Goal: Obtain resource: Download file/media

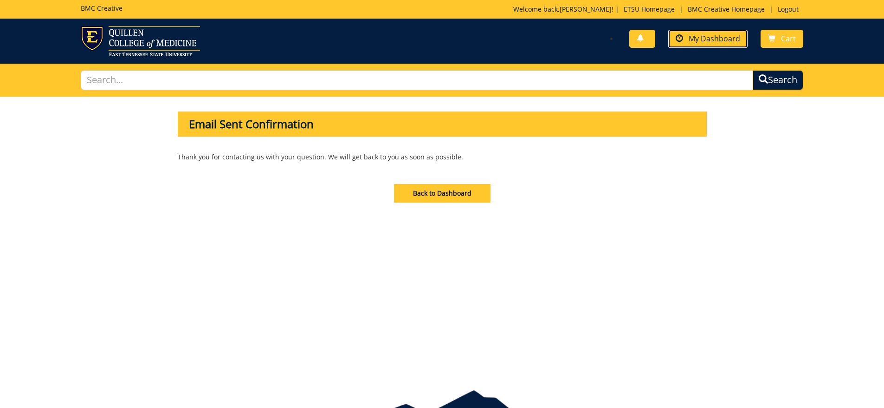
click at [702, 36] on span "My Dashboard" at bounding box center [715, 38] width 52 height 10
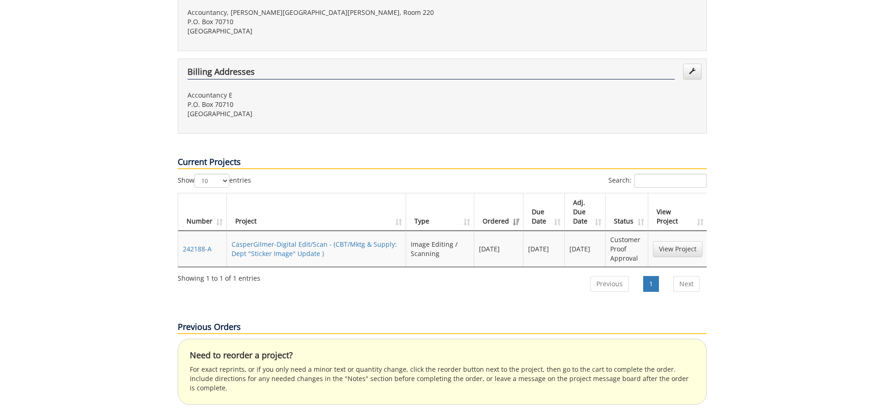
scroll to position [278, 0]
click at [676, 239] on link "View Project" at bounding box center [678, 247] width 50 height 16
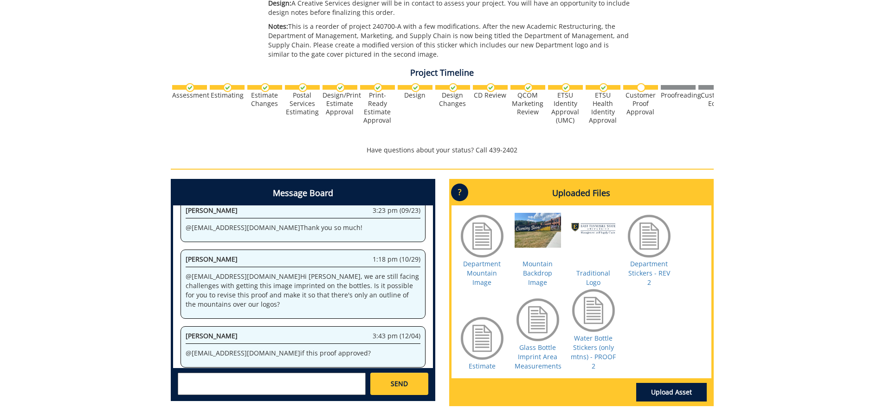
scroll to position [278, 0]
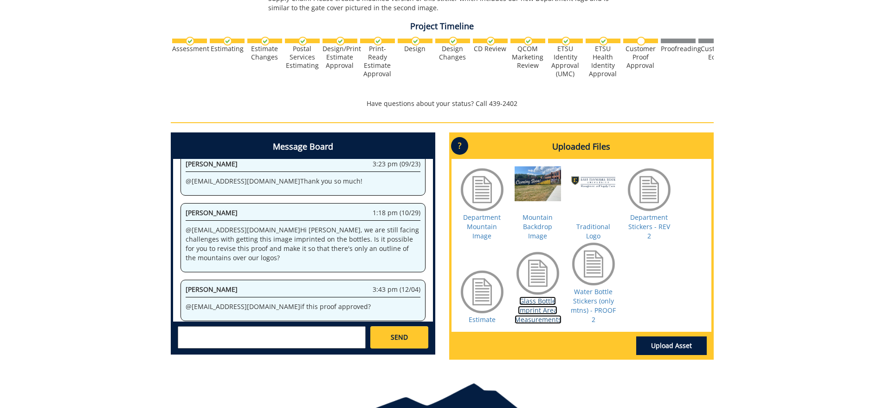
click at [537, 298] on link "Glass Bottle Imprint Area Measurements" at bounding box center [538, 309] width 47 height 27
click at [595, 294] on link "Water Bottle Stickers (only mtns) - PROOF 2" at bounding box center [593, 305] width 45 height 37
